Goal: Answer question/provide support: Share knowledge or assist other users

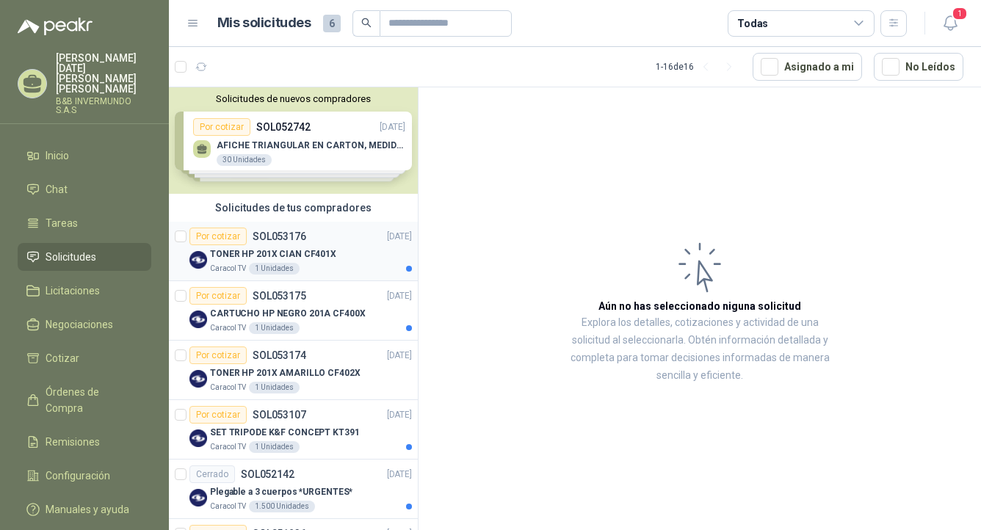
click at [311, 248] on p "TONER HP 201X CIAN CF401X" at bounding box center [273, 254] width 126 height 14
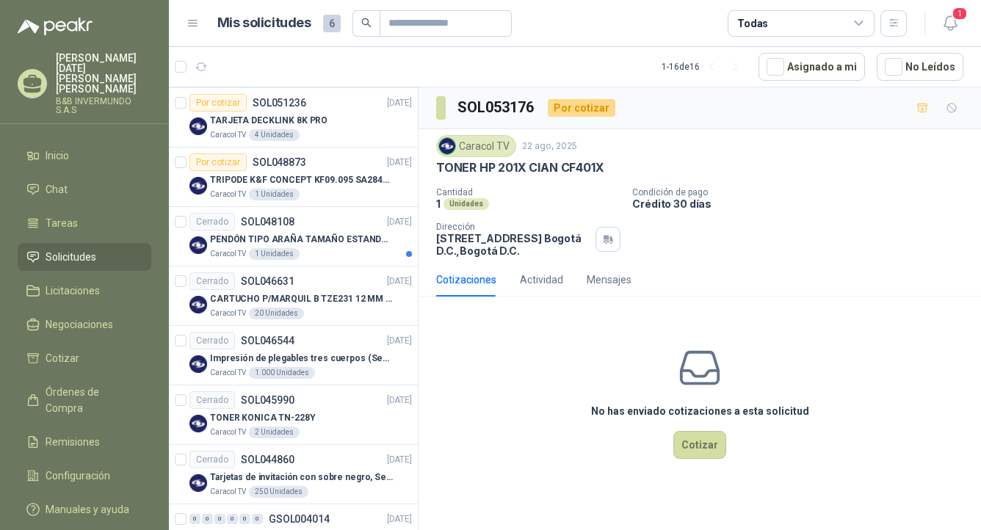
scroll to position [440, 0]
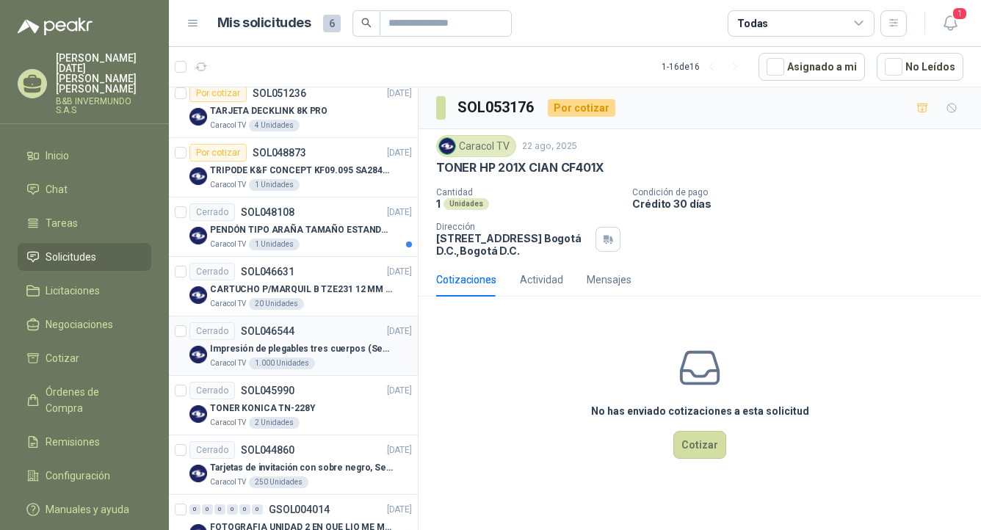
click at [323, 333] on div "Cerrado SOL046544 [DATE]" at bounding box center [300, 331] width 222 height 18
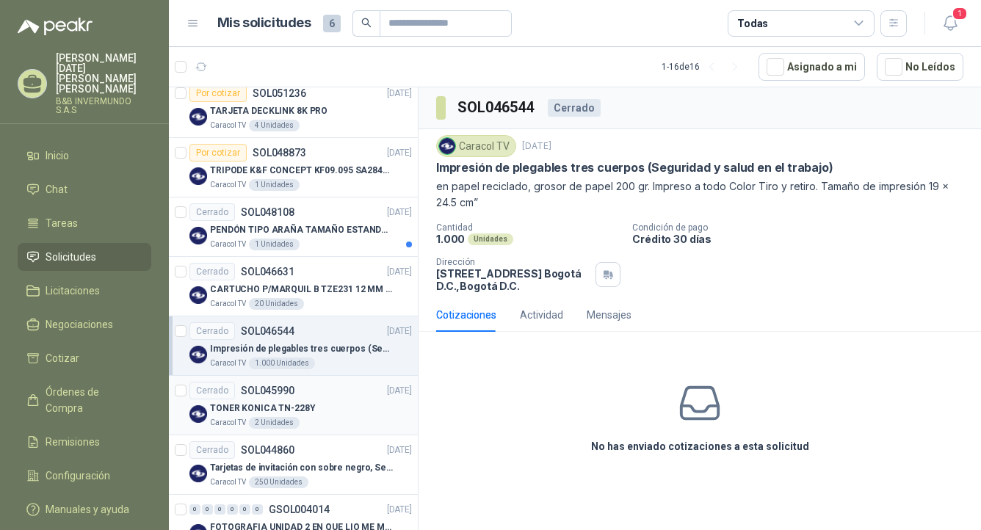
click at [314, 394] on div "Cerrado SOL045990 [DATE]" at bounding box center [300, 391] width 222 height 18
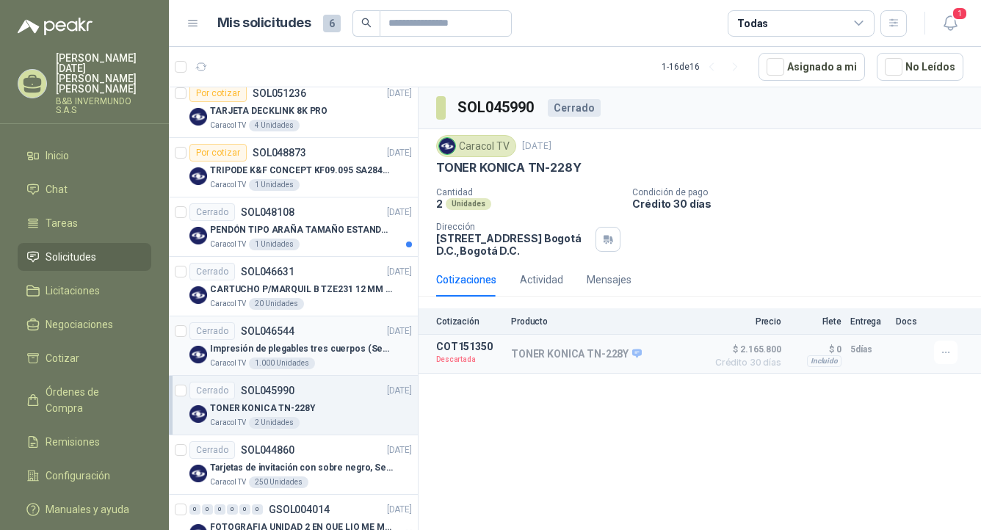
click at [282, 358] on div "1.000 Unidades" at bounding box center [282, 364] width 66 height 12
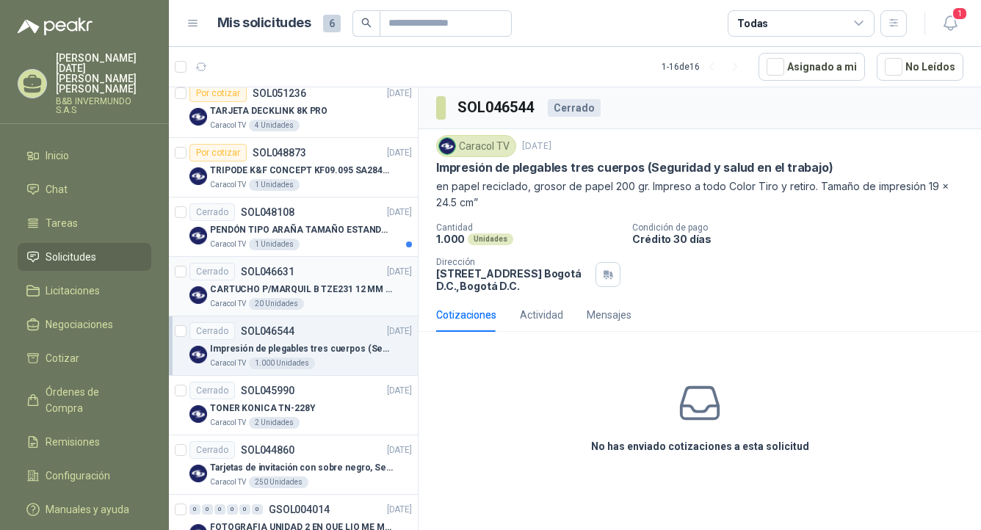
click at [301, 283] on p "CARTUCHO P/MARQUIL B TZE231 12 MM X 8MM" at bounding box center [301, 290] width 183 height 14
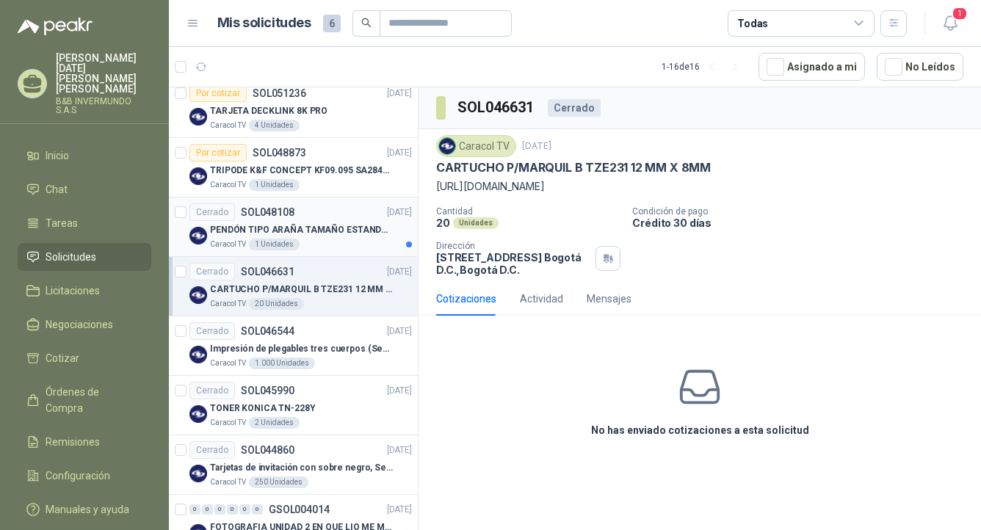
click at [300, 253] on article "Cerrado SOL048108 [DATE] PENDÓN TIPO ARAÑA TAMAÑO ESTANDAR Caracol TV 1 Unidades" at bounding box center [293, 226] width 249 height 59
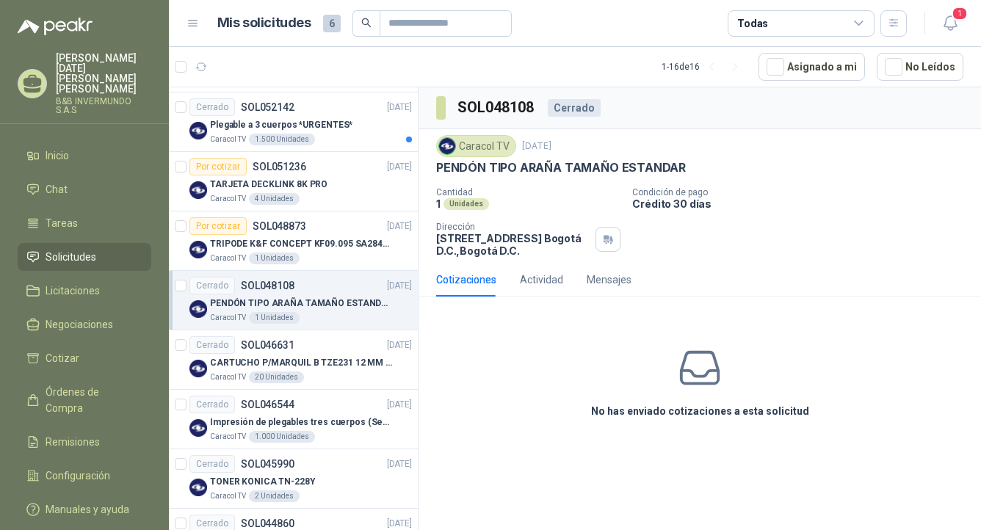
scroll to position [294, 0]
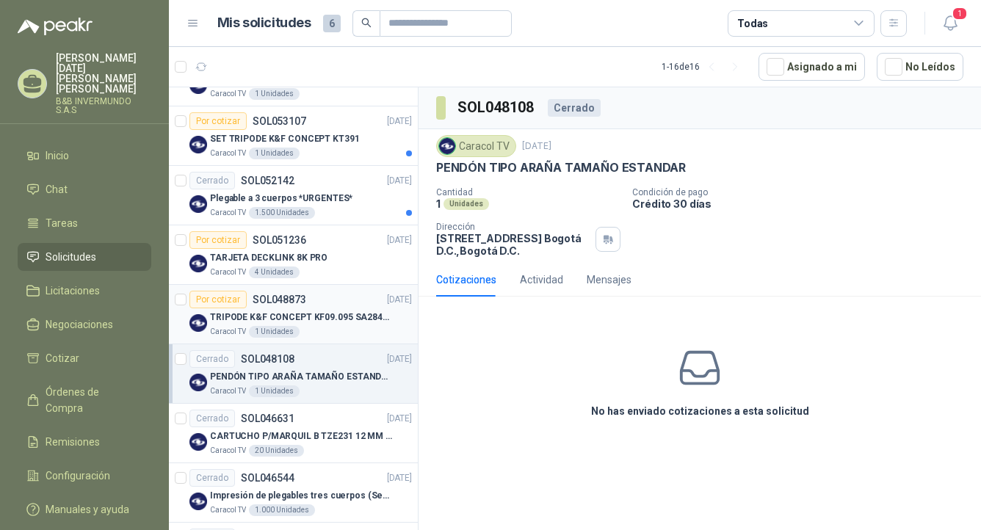
click at [307, 326] on div "Caracol TV 1 Unidades" at bounding box center [311, 332] width 202 height 12
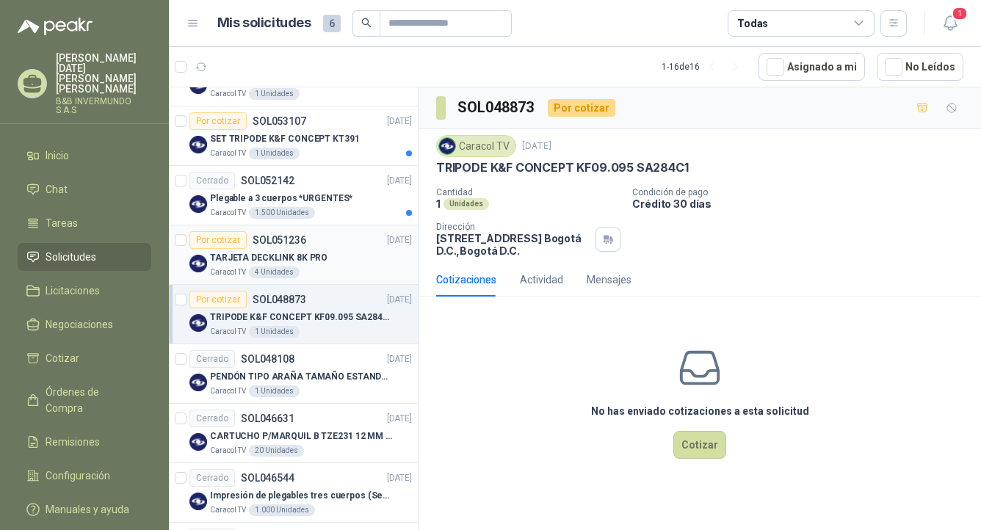
click at [311, 255] on p "TARJETA DECKLINK 8K PRO" at bounding box center [268, 258] width 117 height 14
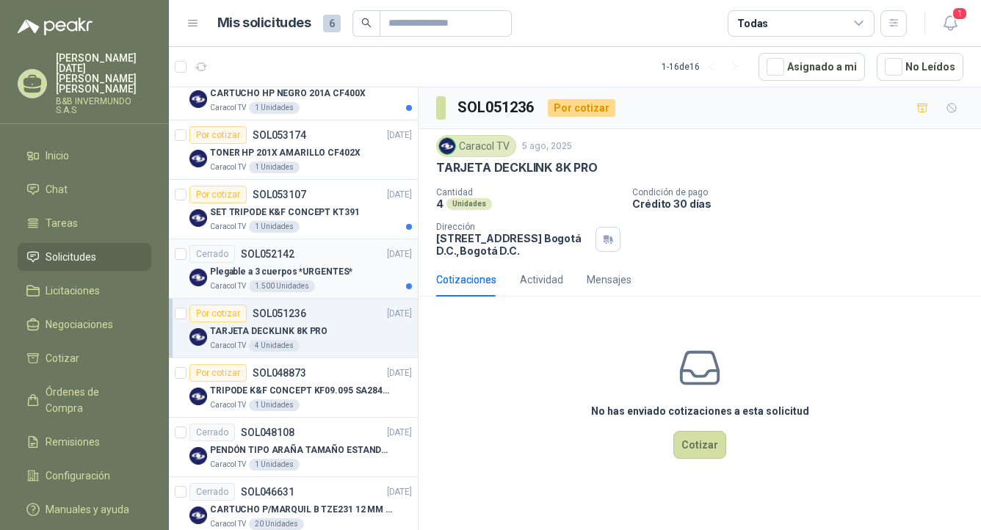
click at [307, 290] on div "1.500 Unidades" at bounding box center [282, 286] width 66 height 12
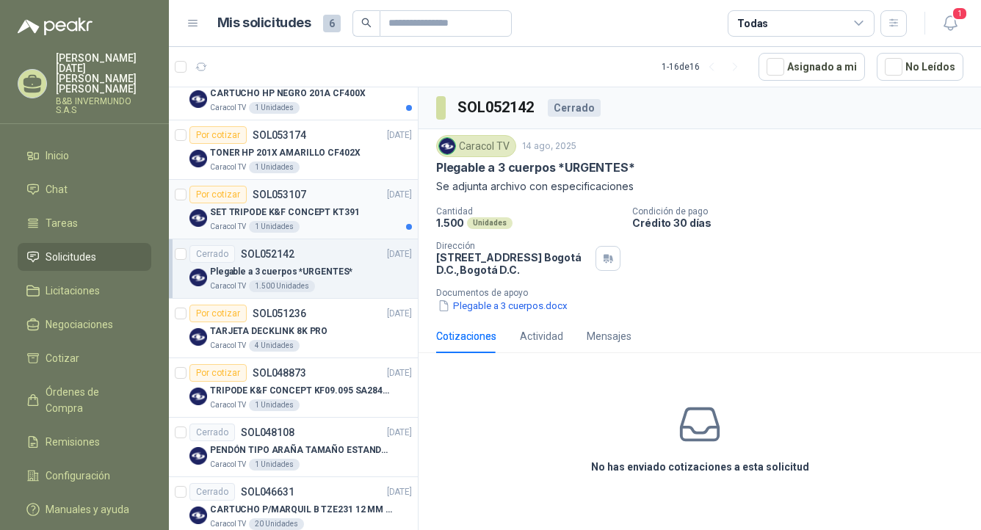
scroll to position [147, 0]
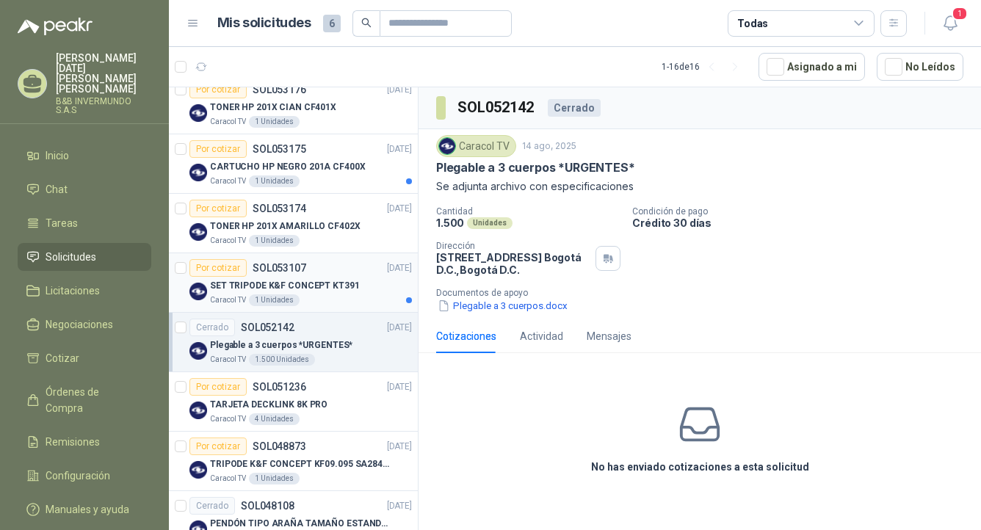
click at [313, 283] on p "SET TRIPODE K&F CONCEPT KT391" at bounding box center [285, 286] width 150 height 14
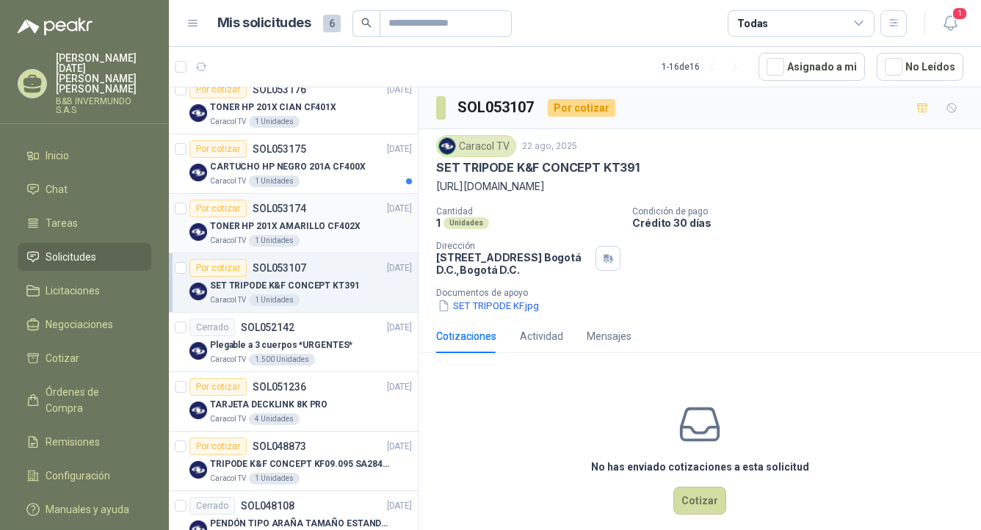
click at [317, 232] on p "TONER HP 201X AMARILLO CF402X" at bounding box center [285, 227] width 150 height 14
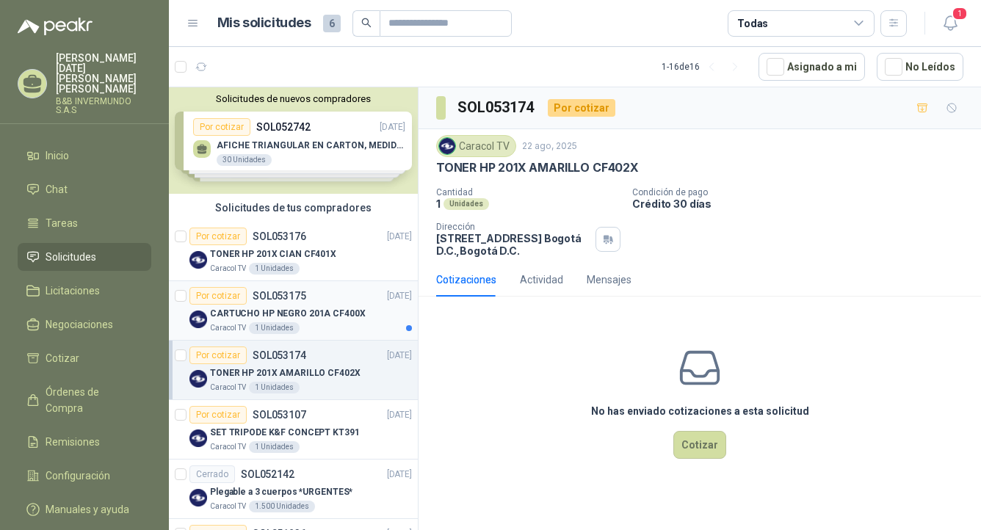
click at [313, 310] on p "CARTUCHO HP NEGRO 201A CF400X" at bounding box center [288, 314] width 156 height 14
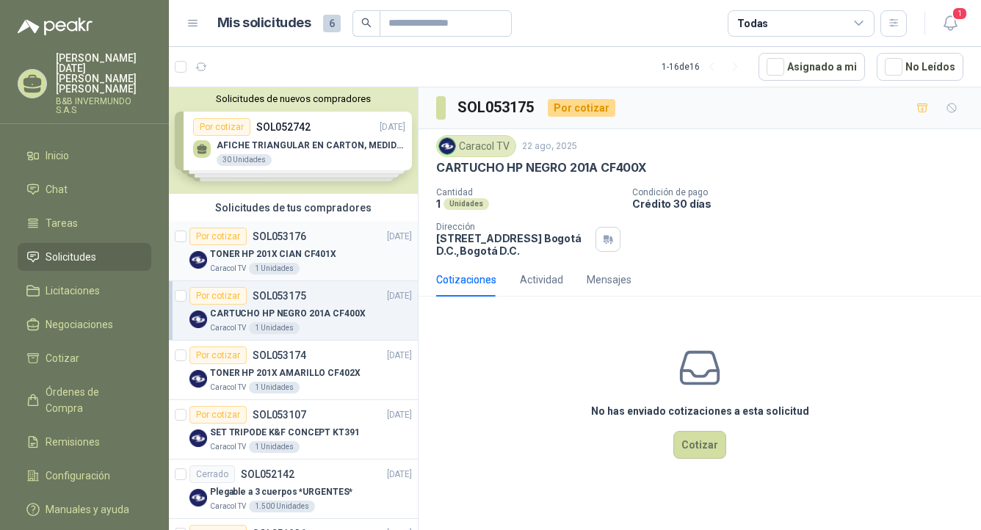
click at [324, 254] on p "TONER HP 201X CIAN CF401X" at bounding box center [273, 254] width 126 height 14
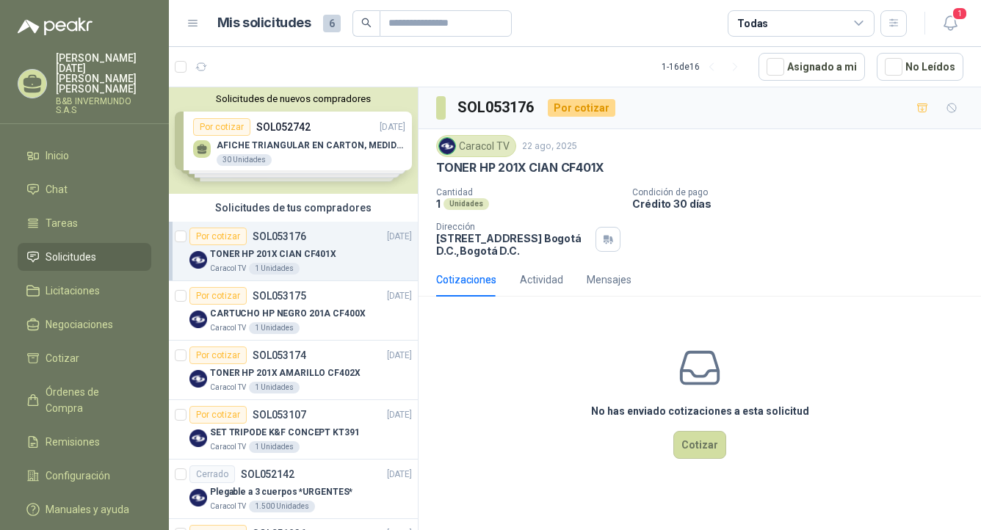
click at [328, 247] on p "TONER HP 201X CIAN CF401X" at bounding box center [273, 254] width 126 height 14
click at [697, 449] on button "Cotizar" at bounding box center [699, 445] width 53 height 28
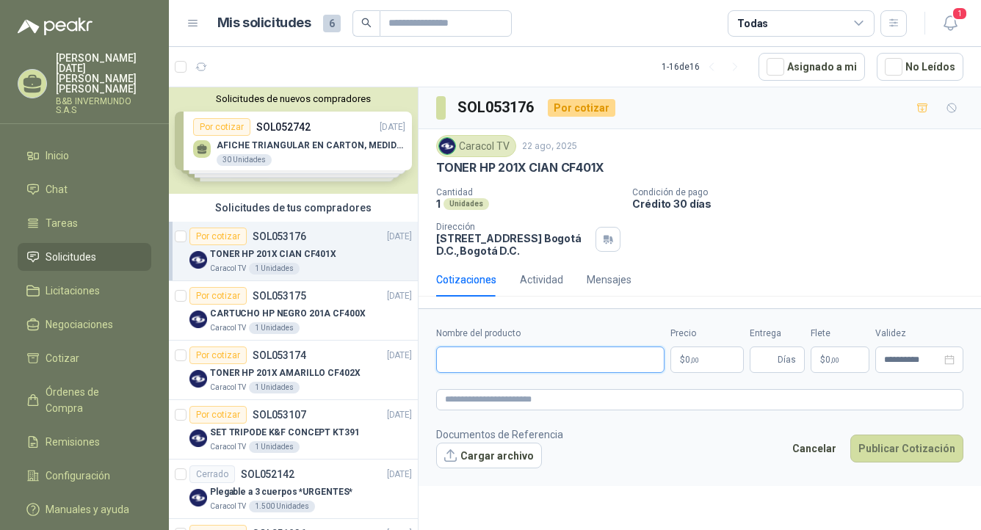
click at [525, 359] on input "Nombre del producto" at bounding box center [550, 360] width 228 height 26
type input "**********"
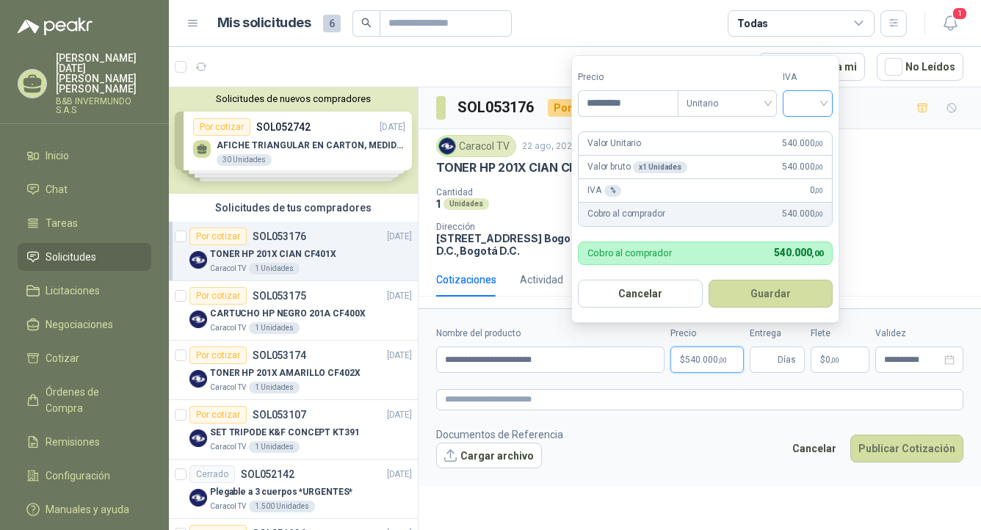
click at [830, 99] on div at bounding box center [808, 103] width 50 height 26
type input "*********"
click at [807, 128] on div "19%" at bounding box center [810, 134] width 27 height 16
click at [777, 301] on button "Guardar" at bounding box center [773, 294] width 126 height 28
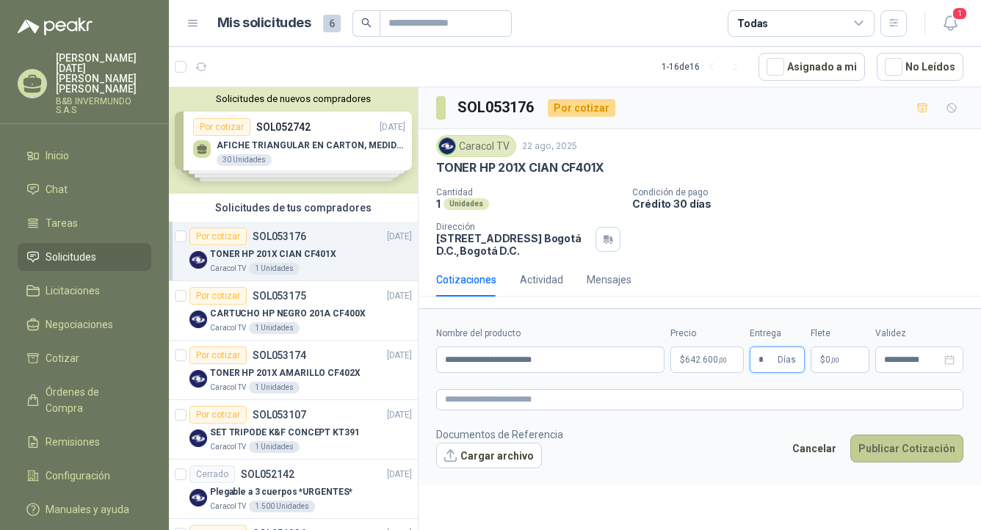
type input "*"
click at [920, 438] on button "Publicar Cotización" at bounding box center [906, 449] width 113 height 28
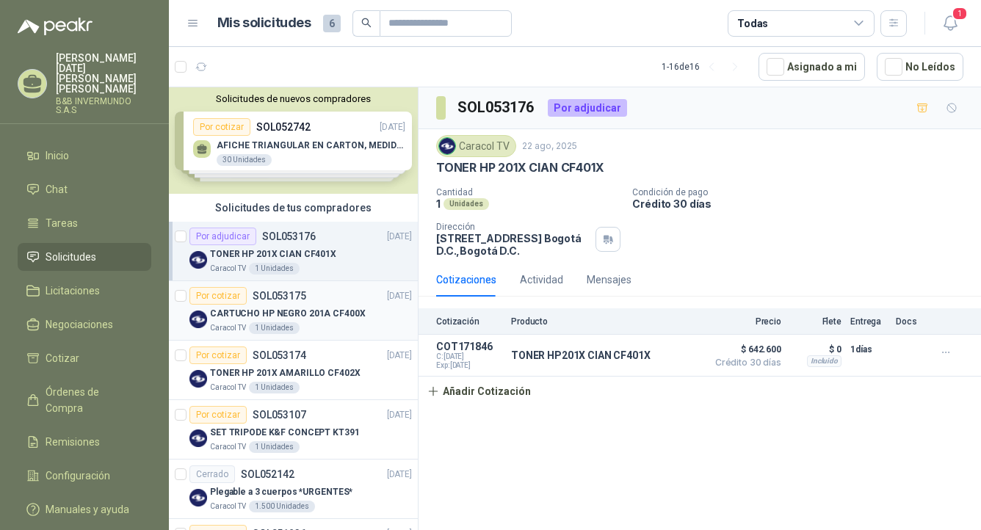
click at [305, 300] on div "Por cotizar SOL053175 [DATE]" at bounding box center [300, 296] width 222 height 18
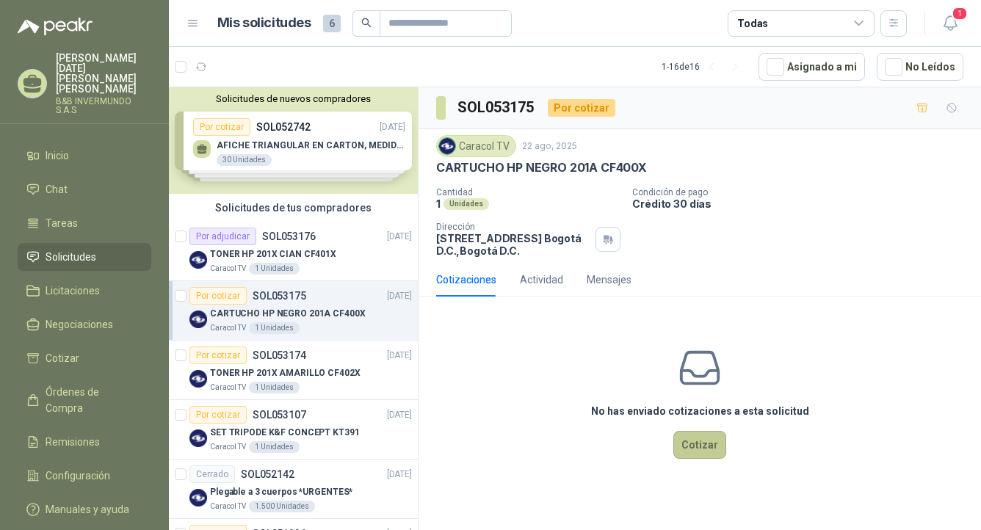
click at [699, 437] on button "Cotizar" at bounding box center [699, 445] width 53 height 28
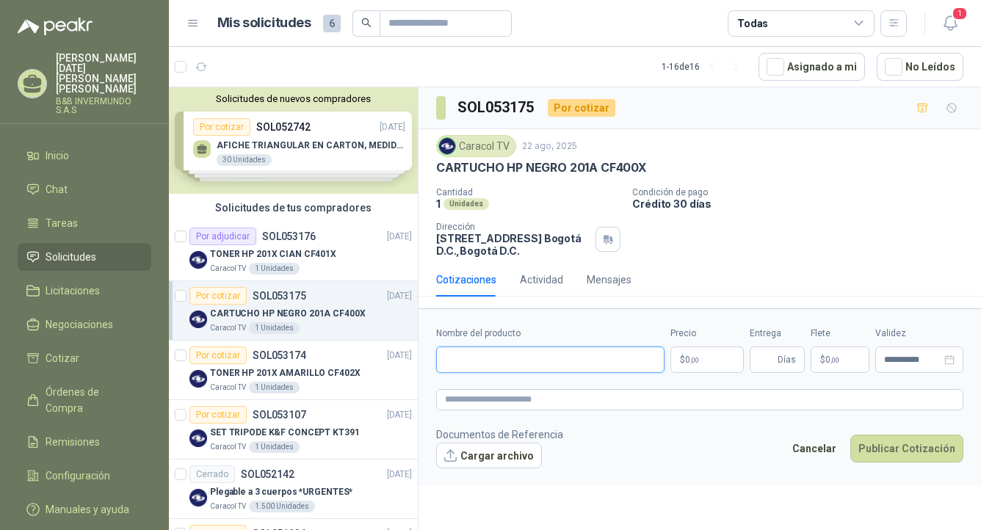
click at [548, 363] on input "Nombre del producto" at bounding box center [550, 360] width 228 height 26
type input "**********"
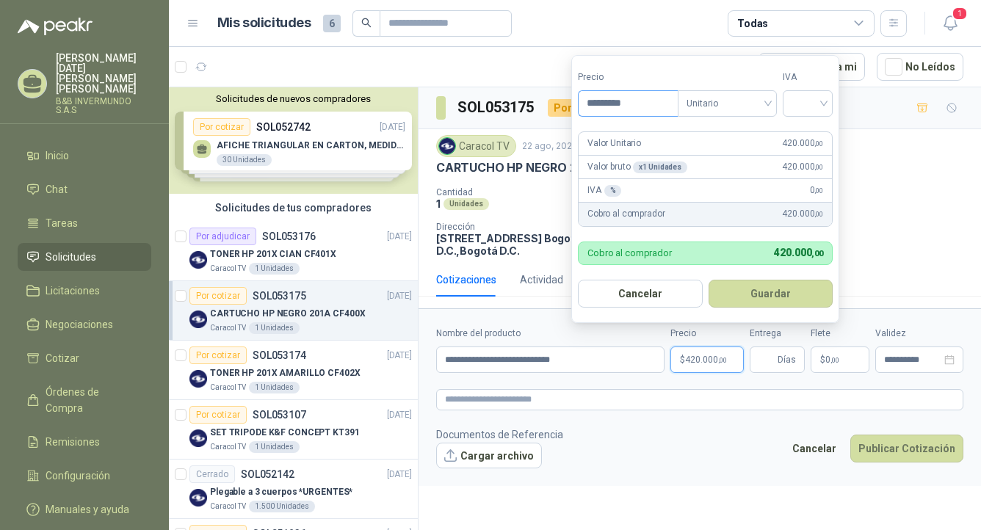
type input "*********"
click at [763, 109] on span "Unitario" at bounding box center [726, 104] width 81 height 22
click at [823, 102] on input "search" at bounding box center [807, 102] width 32 height 22
click at [816, 126] on div "19%" at bounding box center [810, 134] width 27 height 16
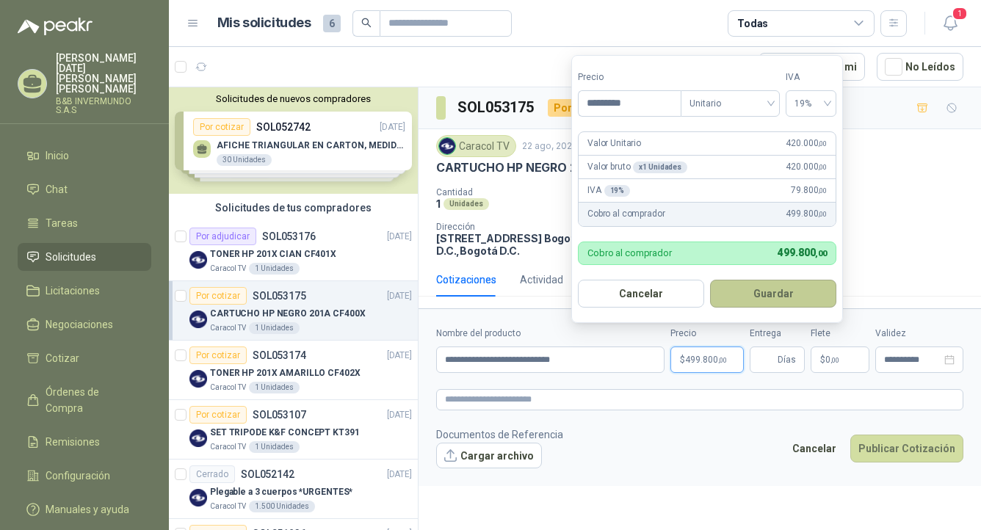
click at [782, 301] on button "Guardar" at bounding box center [773, 294] width 126 height 28
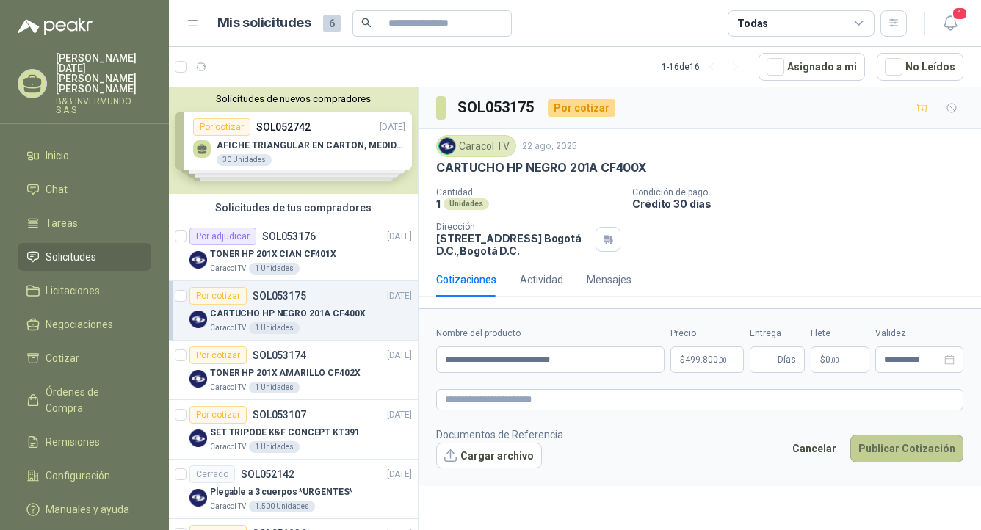
click at [924, 445] on button "Publicar Cotización" at bounding box center [906, 449] width 113 height 28
type input "*"
click at [934, 454] on button "Publicar Cotización" at bounding box center [906, 449] width 113 height 28
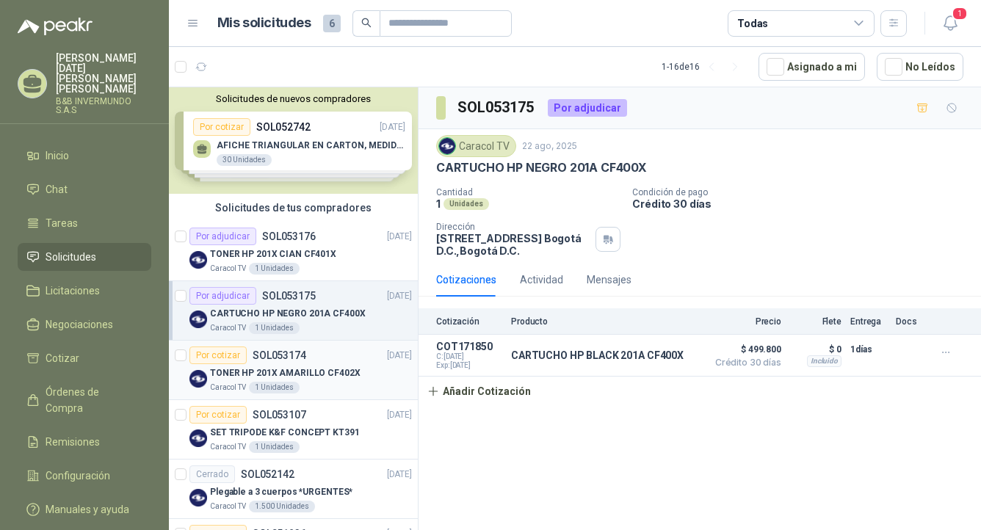
click at [334, 370] on p "TONER HP 201X AMARILLO CF402X" at bounding box center [285, 373] width 150 height 14
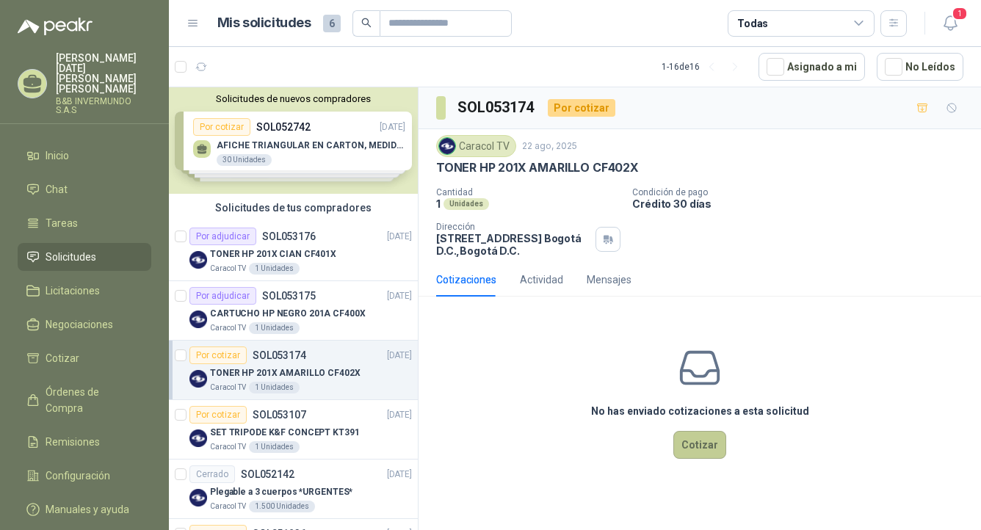
click at [691, 445] on button "Cotizar" at bounding box center [699, 445] width 53 height 28
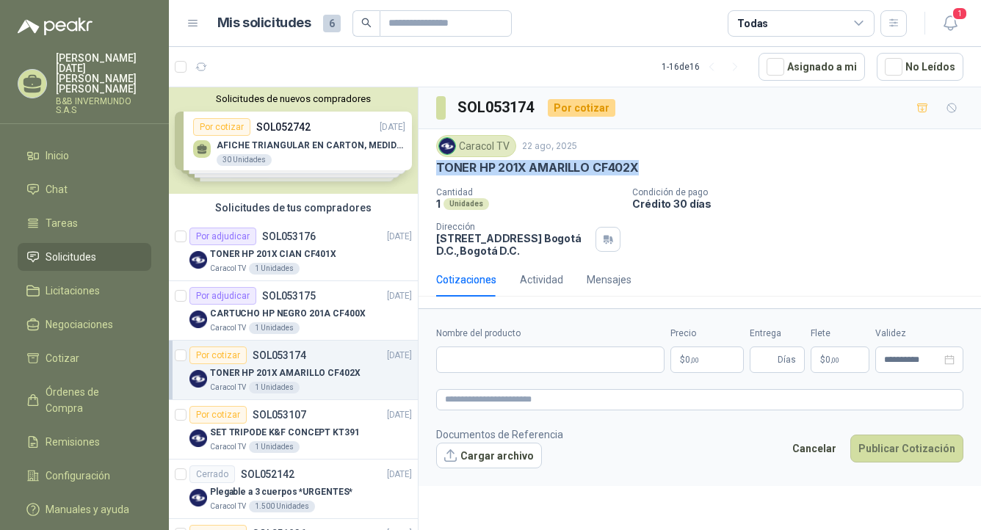
drag, startPoint x: 637, startPoint y: 167, endPoint x: 432, endPoint y: 175, distance: 205.7
click at [432, 175] on div "Caracol TV [DATE] TONER HP 201X AMARILLO CF402X Cantidad 1 Unidades Condición d…" at bounding box center [699, 196] width 562 height 134
copy p "TONER HP 201X AMARILLO CF402X"
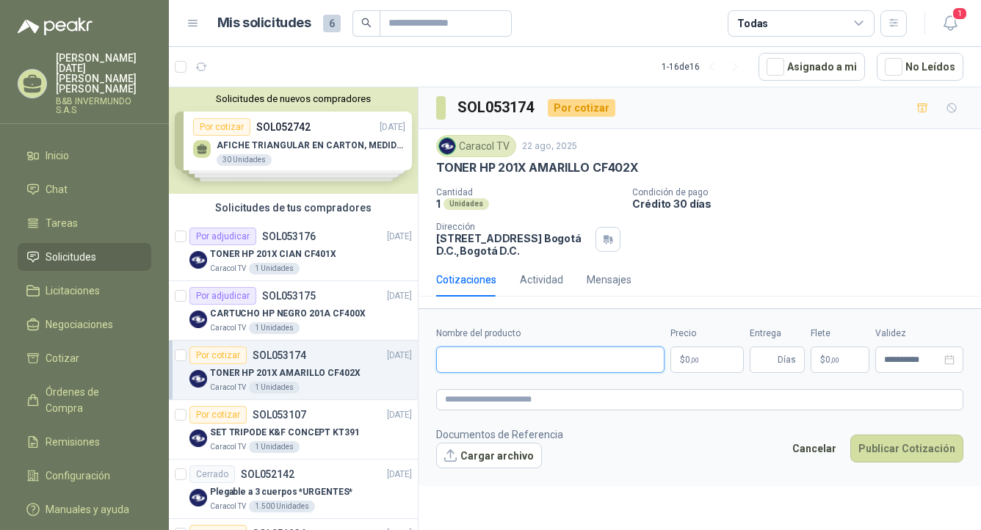
click at [477, 354] on input "Nombre del producto" at bounding box center [550, 360] width 228 height 26
paste input "**********"
type input "**********"
click at [702, 363] on p "$ 0 ,00" at bounding box center [706, 360] width 73 height 26
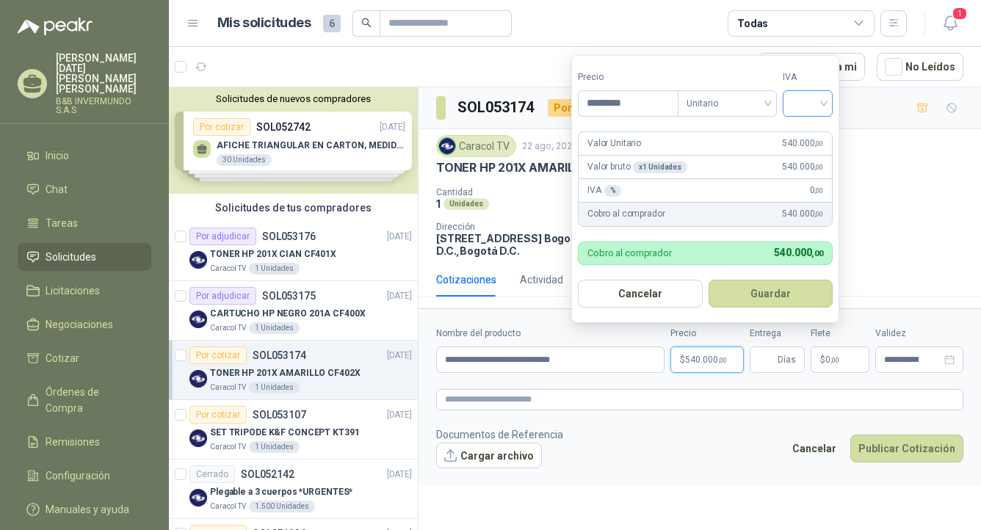
click at [833, 113] on div at bounding box center [808, 103] width 50 height 26
type input "*********"
click at [808, 134] on div "19%" at bounding box center [810, 134] width 27 height 16
click at [758, 289] on button "Guardar" at bounding box center [773, 294] width 126 height 28
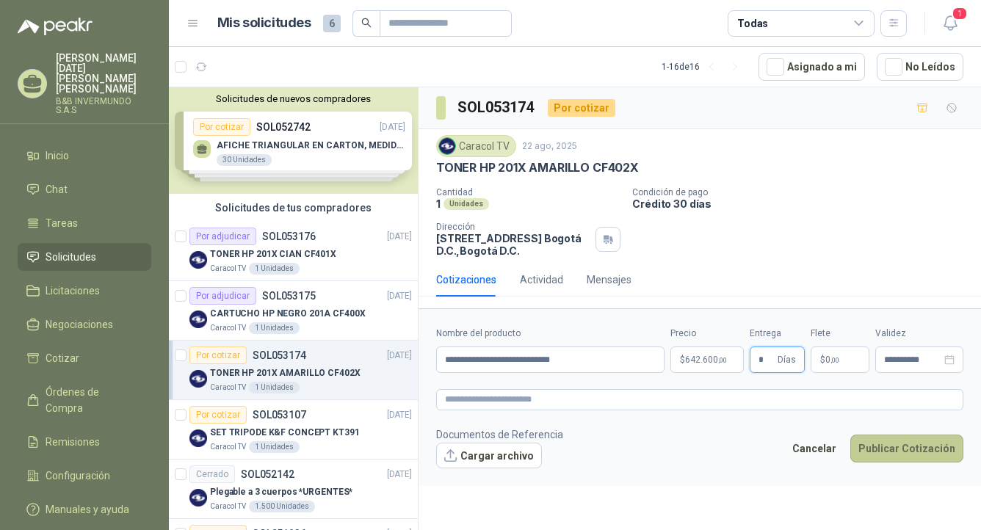
type input "*"
click at [892, 440] on button "Publicar Cotización" at bounding box center [906, 449] width 113 height 28
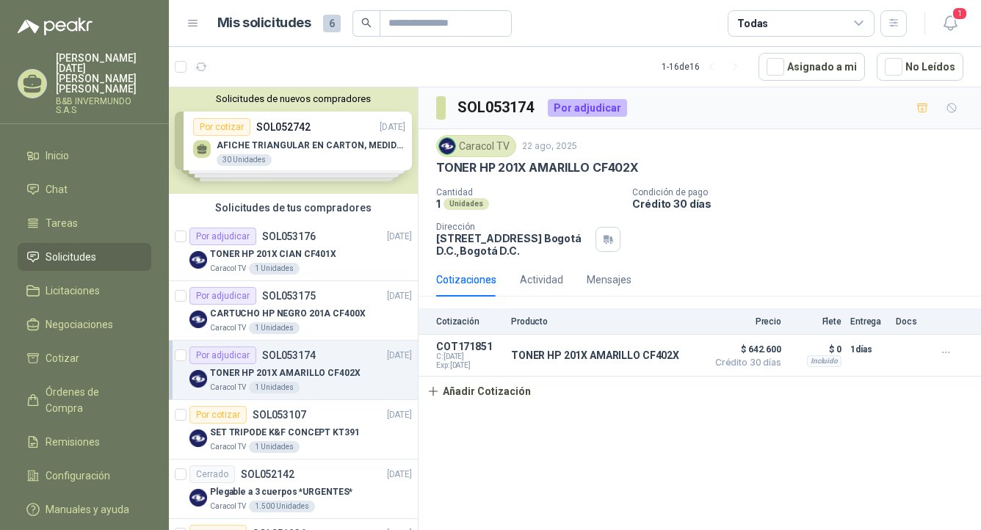
click at [38, 75] on icon at bounding box center [32, 81] width 18 height 12
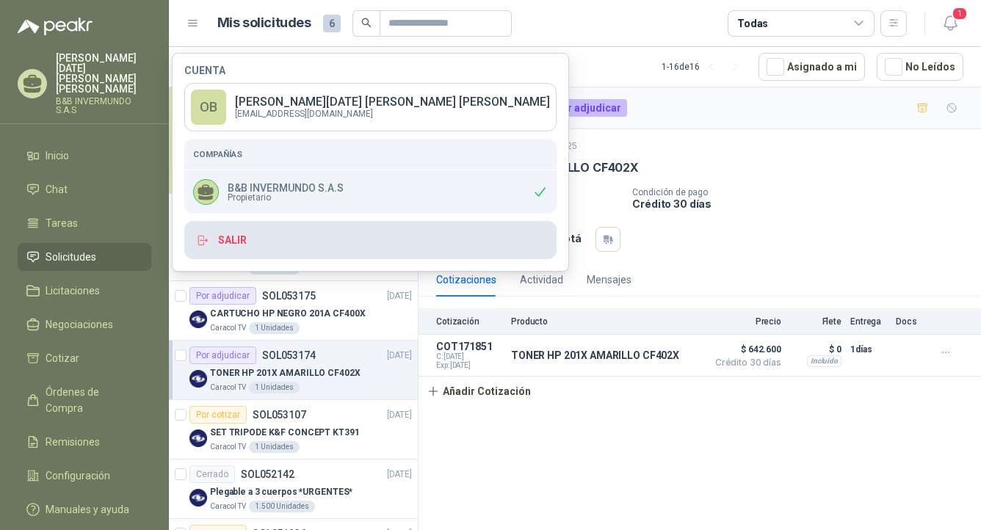
click at [241, 242] on button "Salir" at bounding box center [370, 240] width 372 height 38
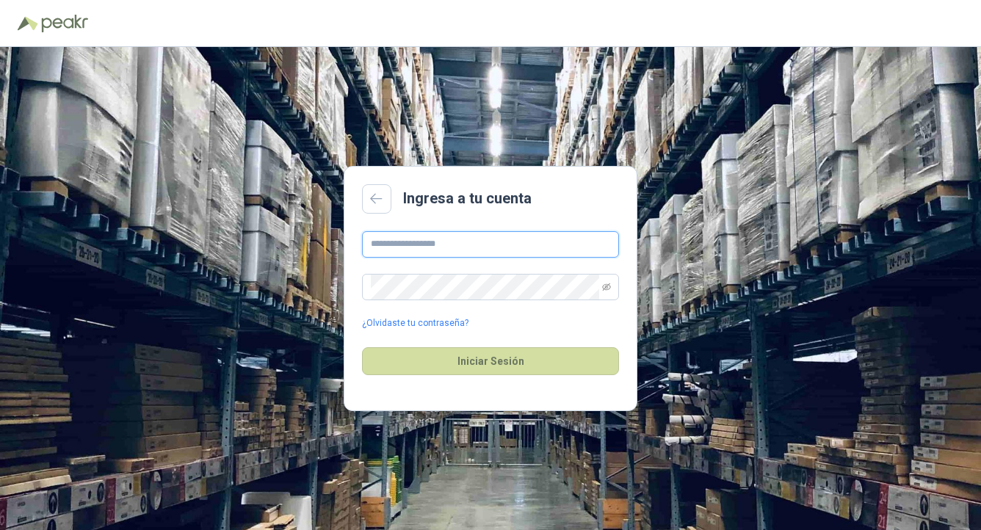
type input "**********"
